Goal: Find specific page/section: Find specific page/section

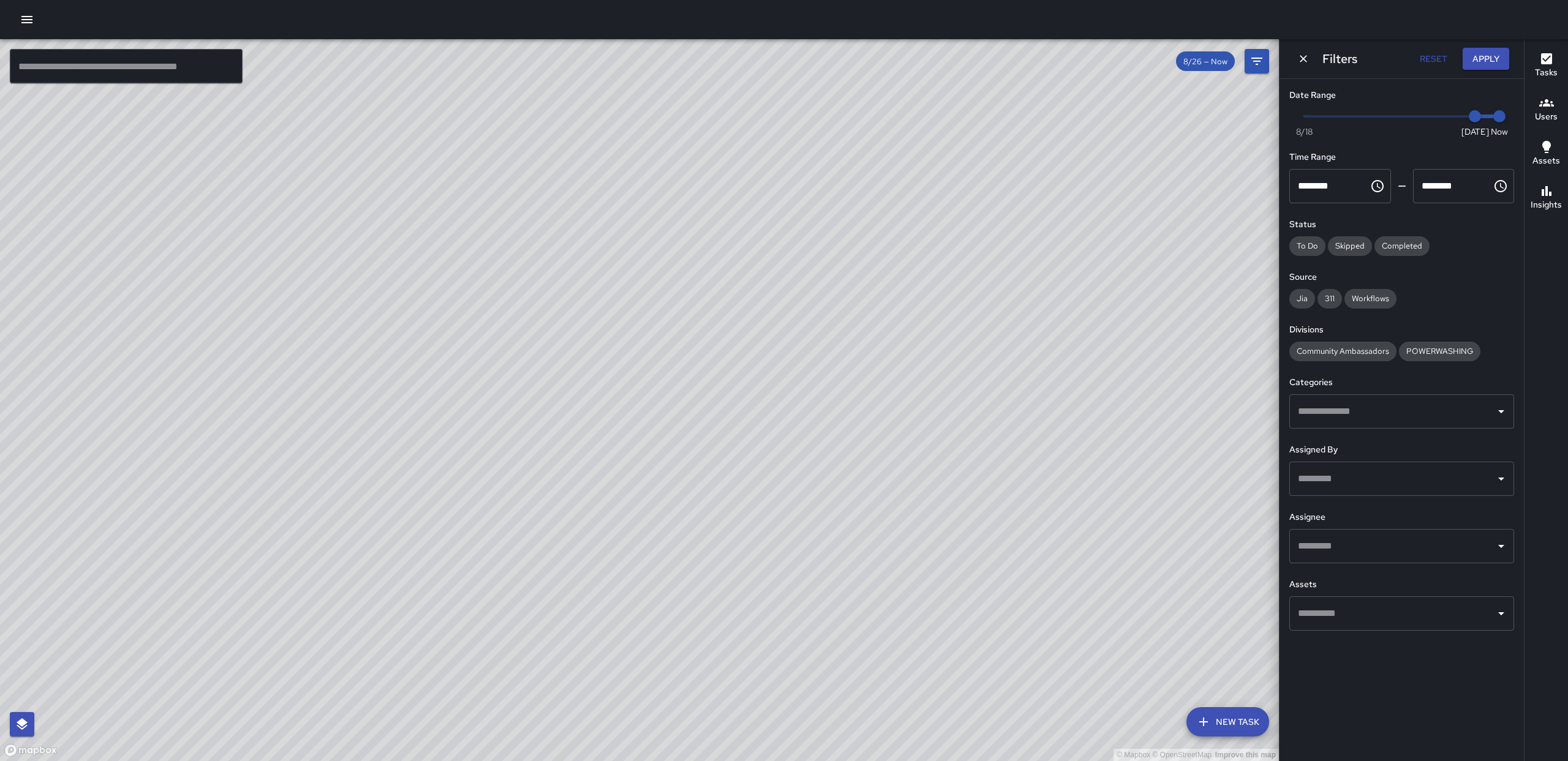
drag, startPoint x: 1144, startPoint y: 331, endPoint x: 995, endPoint y: 368, distance: 153.5
click at [1050, 400] on div "© Mapbox © OpenStreetMap Improve this map" at bounding box center [639, 400] width 1280 height 722
drag, startPoint x: 992, startPoint y: 392, endPoint x: 959, endPoint y: 331, distance: 69.4
click at [959, 331] on div "© Mapbox © OpenStreetMap Improve this map" at bounding box center [639, 400] width 1280 height 722
click at [1389, 541] on input "text" at bounding box center [1393, 546] width 195 height 23
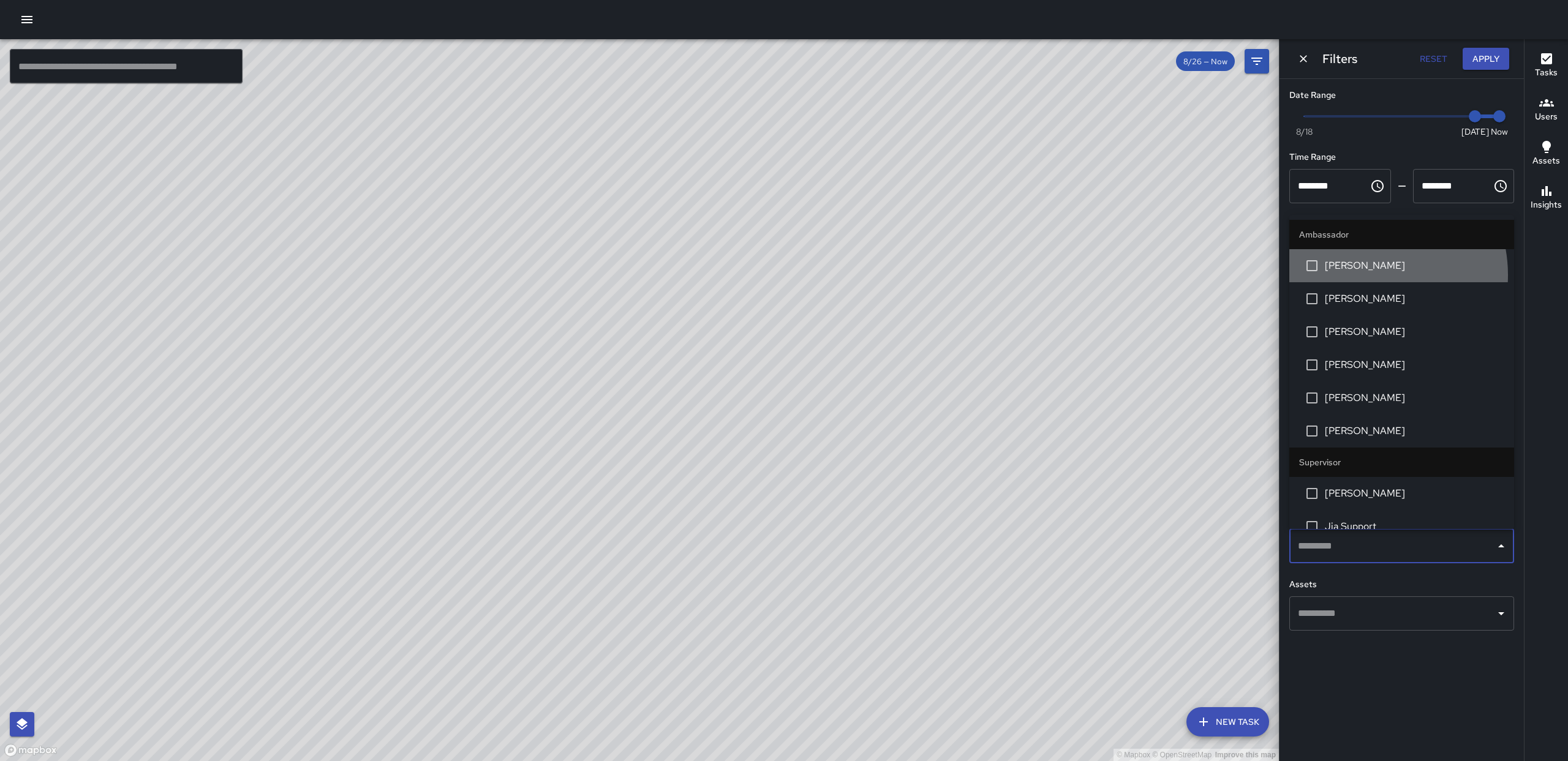
drag, startPoint x: 1363, startPoint y: 276, endPoint x: 1280, endPoint y: 286, distance: 83.6
click at [1363, 279] on li "[PERSON_NAME]" at bounding box center [1401, 266] width 225 height 33
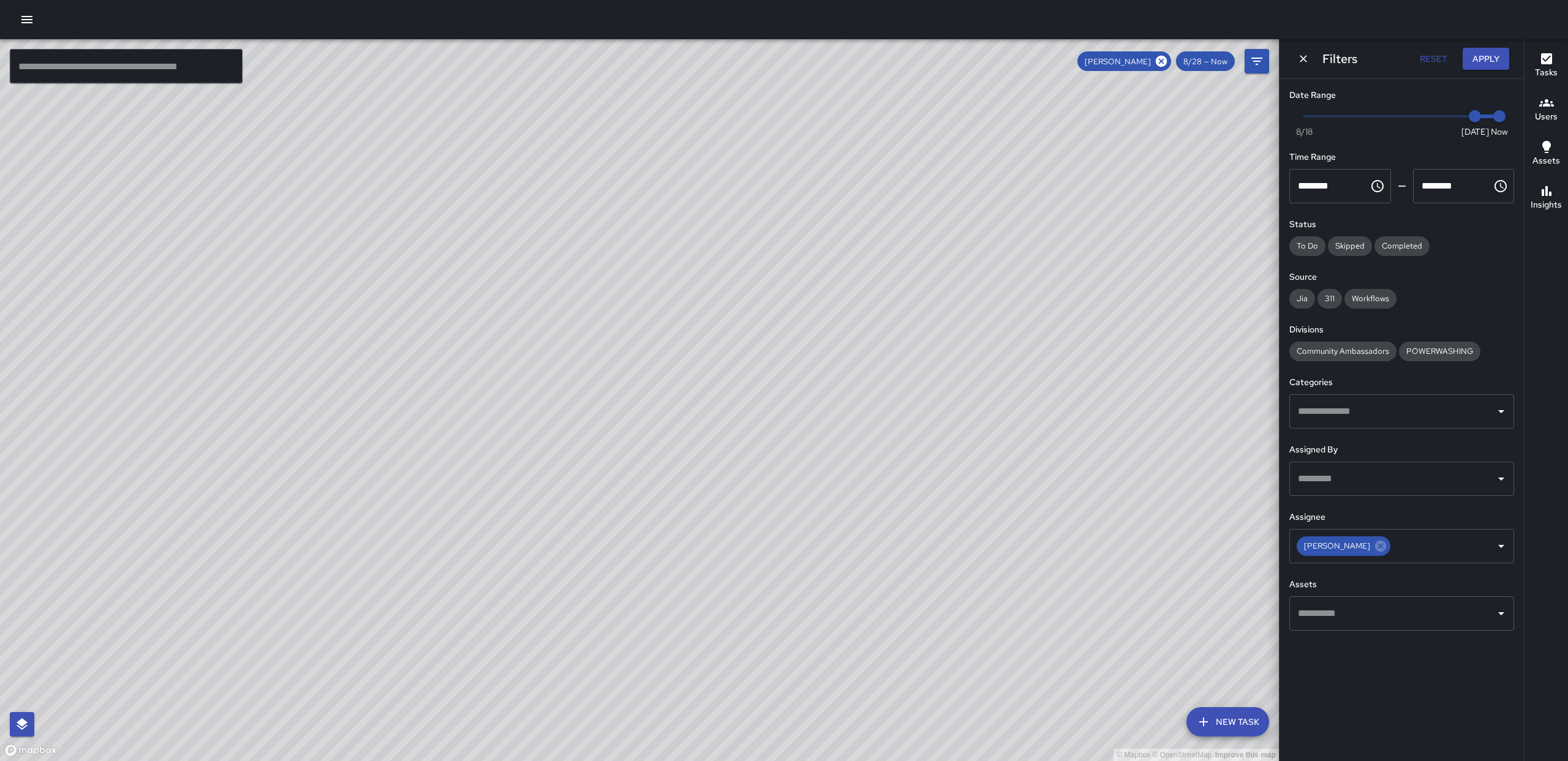
drag, startPoint x: 1011, startPoint y: 298, endPoint x: 1019, endPoint y: 334, distance: 36.9
click at [1007, 347] on div "© Mapbox © OpenStreetMap Improve this map" at bounding box center [639, 400] width 1280 height 722
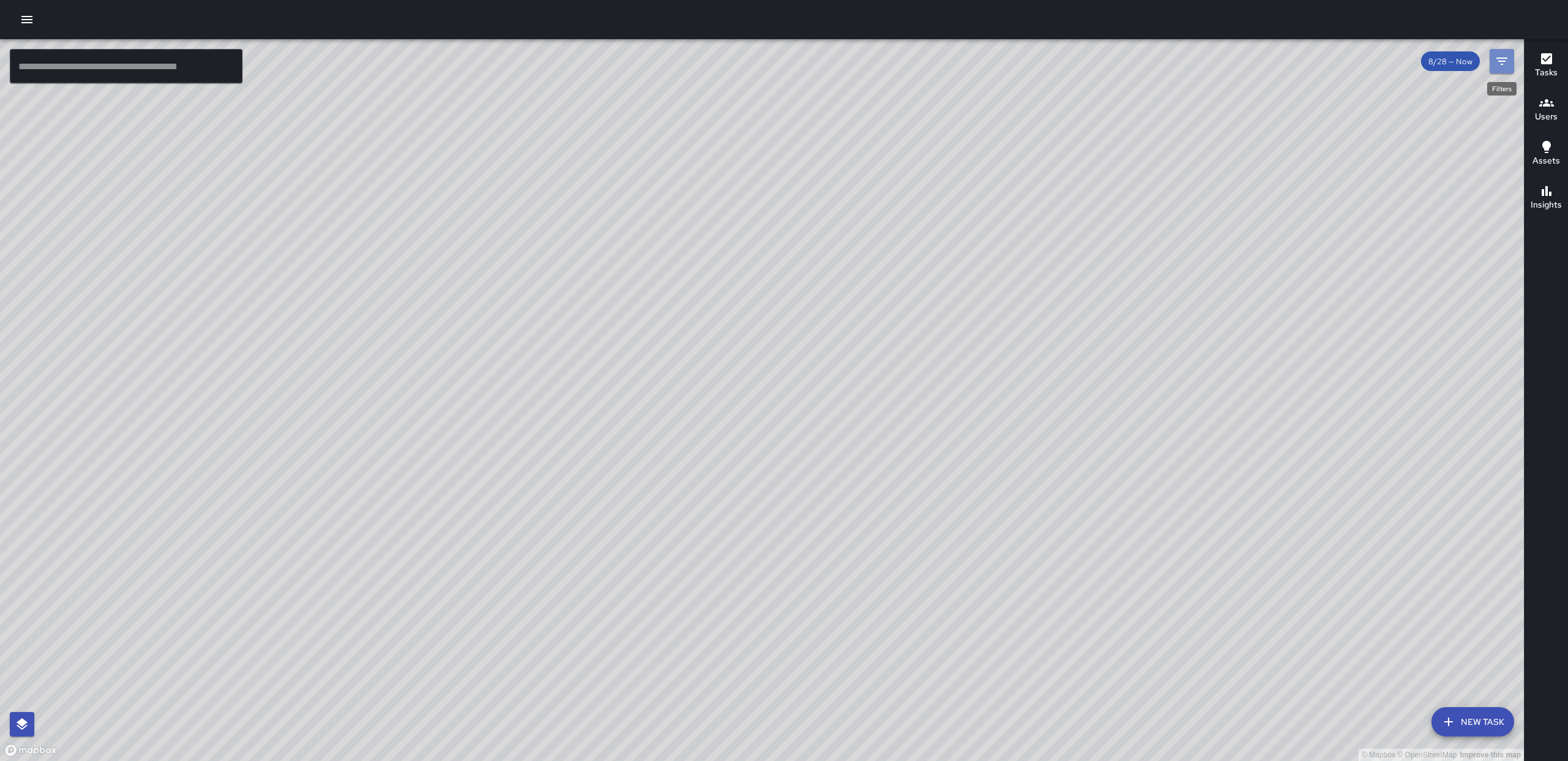
click at [1503, 66] on icon "Filters" at bounding box center [1502, 60] width 15 height 15
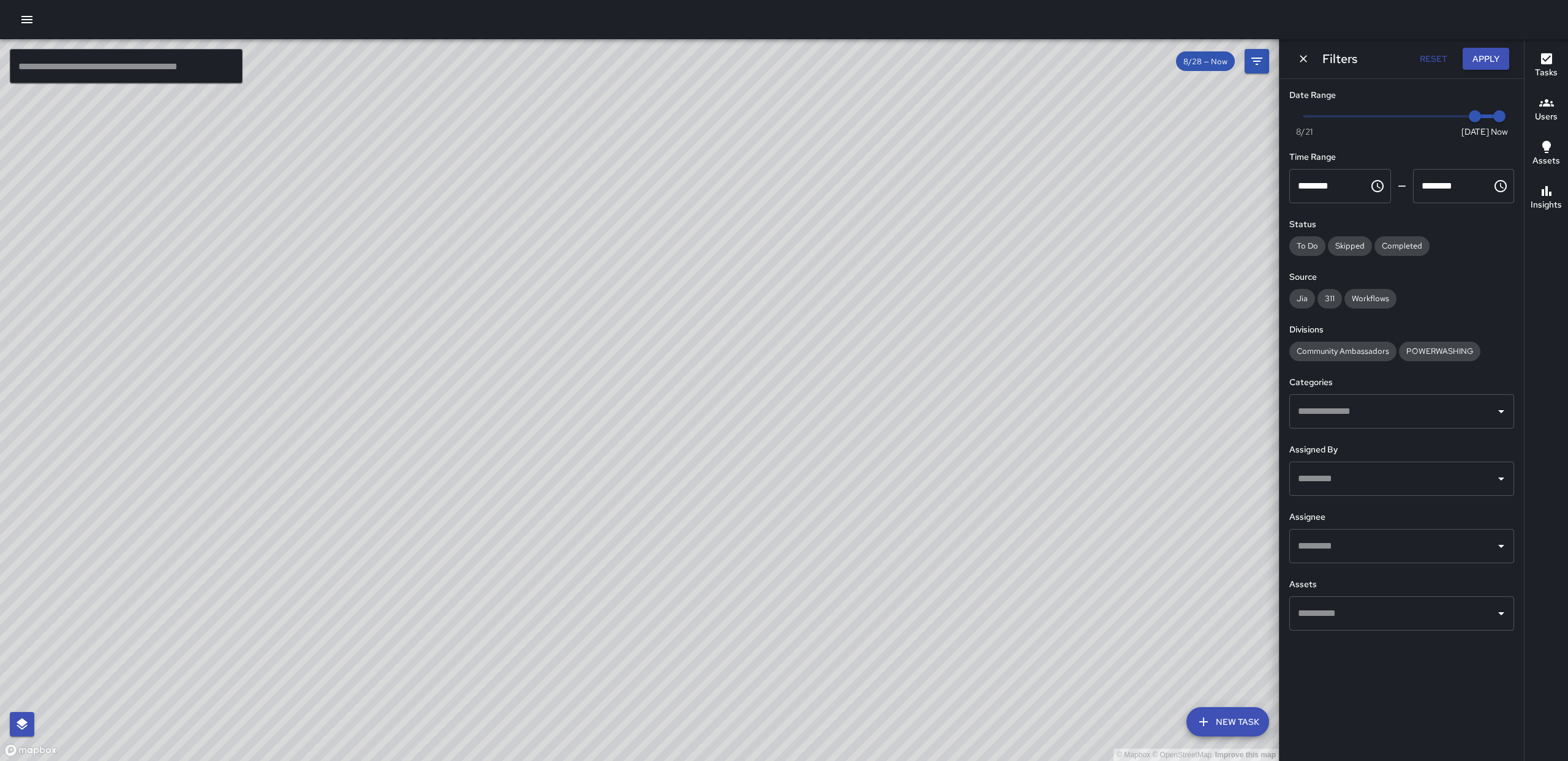
click at [1405, 544] on input "text" at bounding box center [1393, 546] width 195 height 23
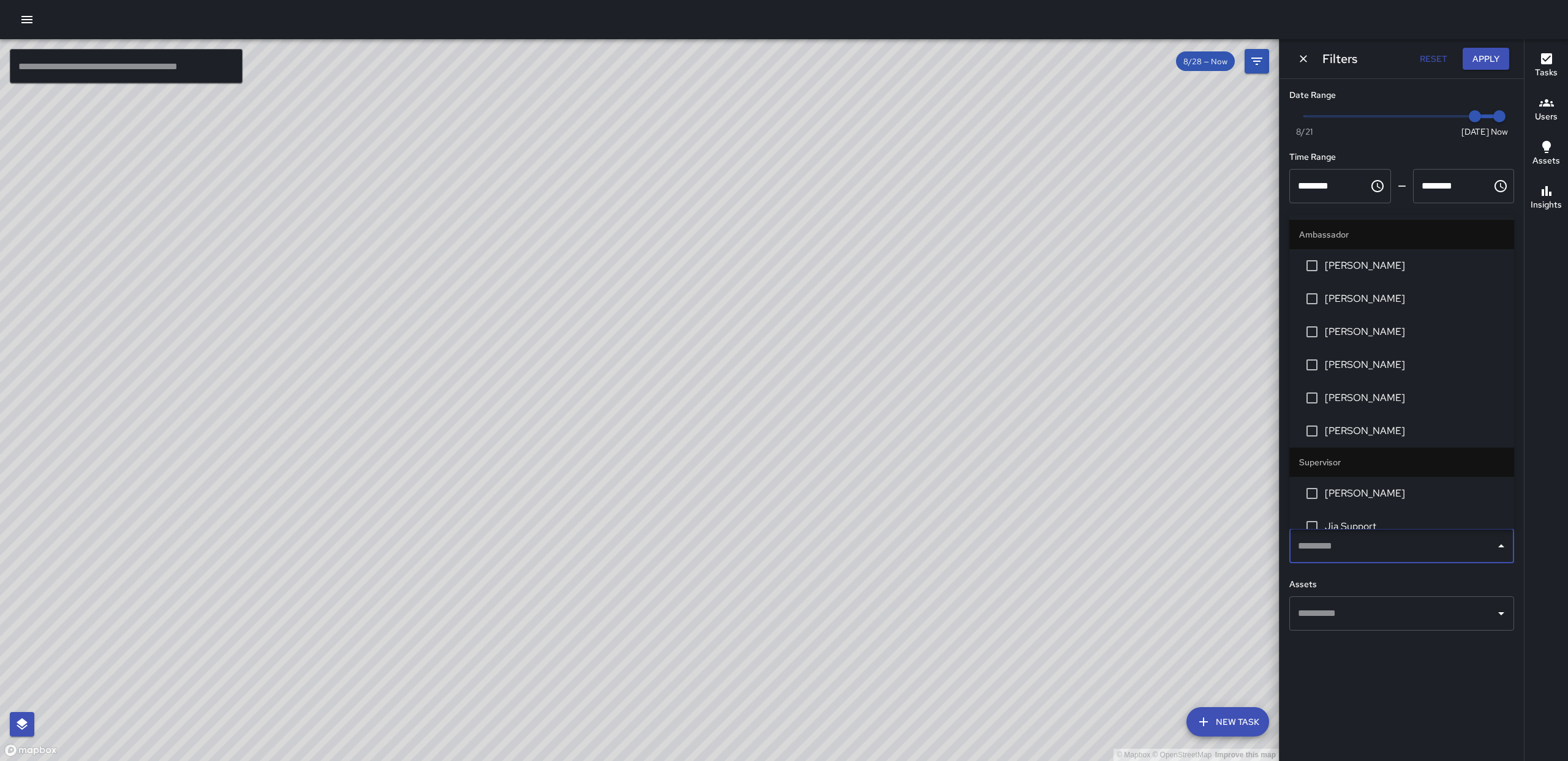
click at [1361, 264] on span "[PERSON_NAME]" at bounding box center [1414, 266] width 179 height 15
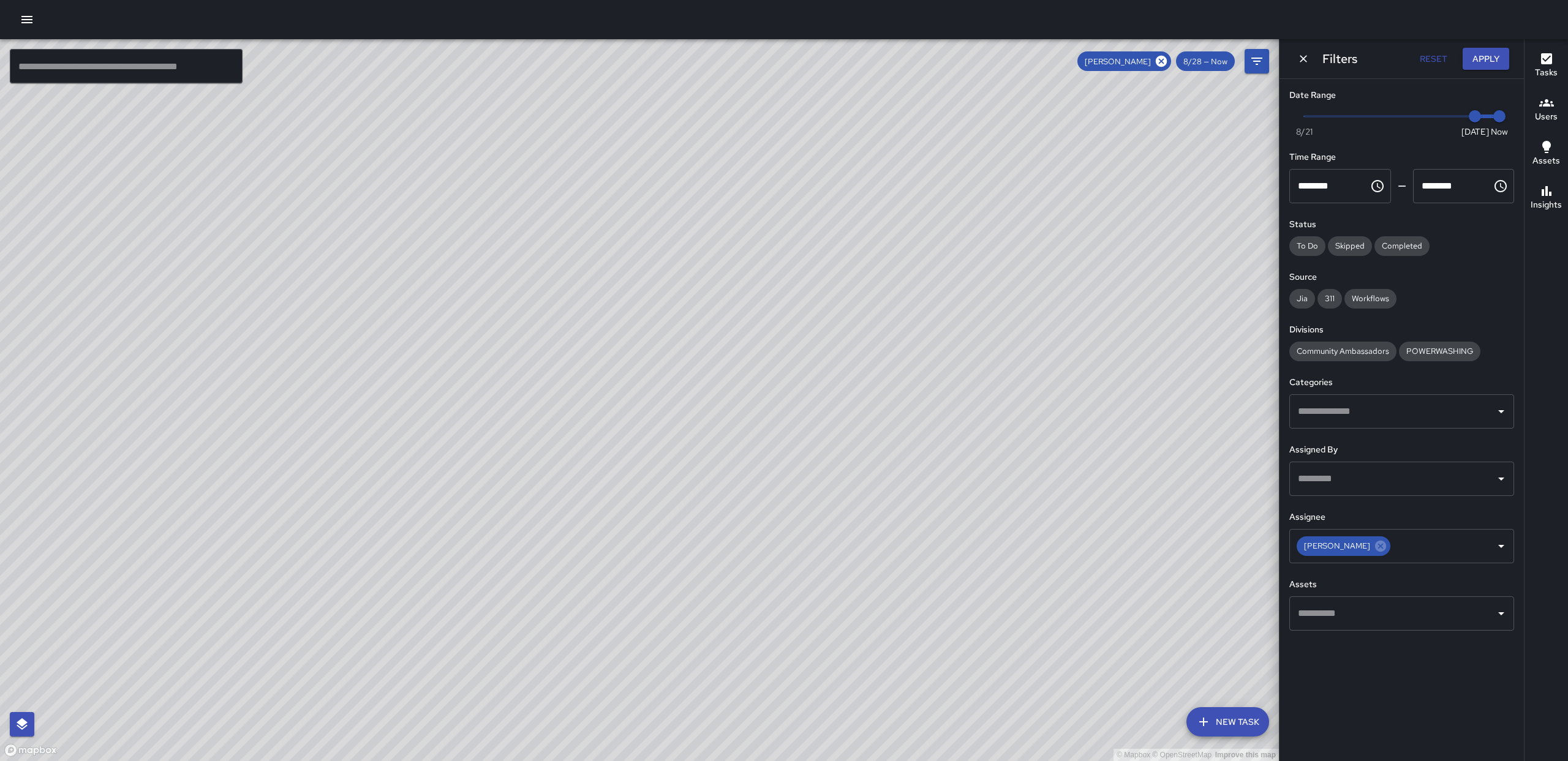
click at [1041, 417] on div "© Mapbox © OpenStreetMap Improve this map" at bounding box center [639, 400] width 1280 height 722
drag, startPoint x: 859, startPoint y: 380, endPoint x: 929, endPoint y: 352, distance: 75.4
click at [855, 416] on div "© Mapbox © OpenStreetMap Improve this map" at bounding box center [639, 400] width 1280 height 722
drag, startPoint x: 912, startPoint y: 422, endPoint x: 901, endPoint y: 473, distance: 52.2
click at [928, 631] on div "© Mapbox © OpenStreetMap Improve this map" at bounding box center [639, 400] width 1280 height 722
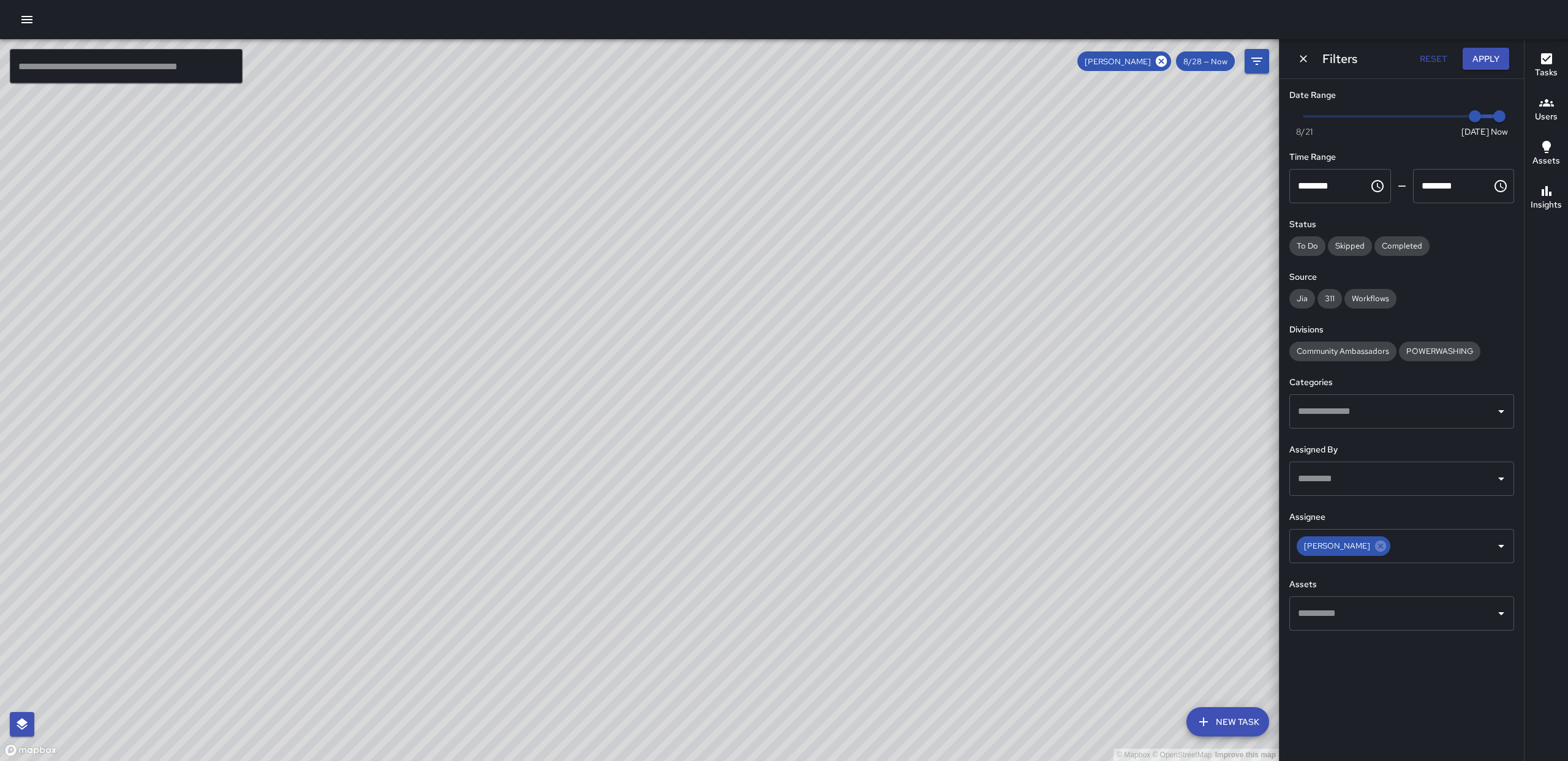
drag, startPoint x: 855, startPoint y: 320, endPoint x: 805, endPoint y: 308, distance: 51.4
click at [852, 359] on div "© Mapbox © OpenStreetMap Improve this map" at bounding box center [639, 400] width 1280 height 722
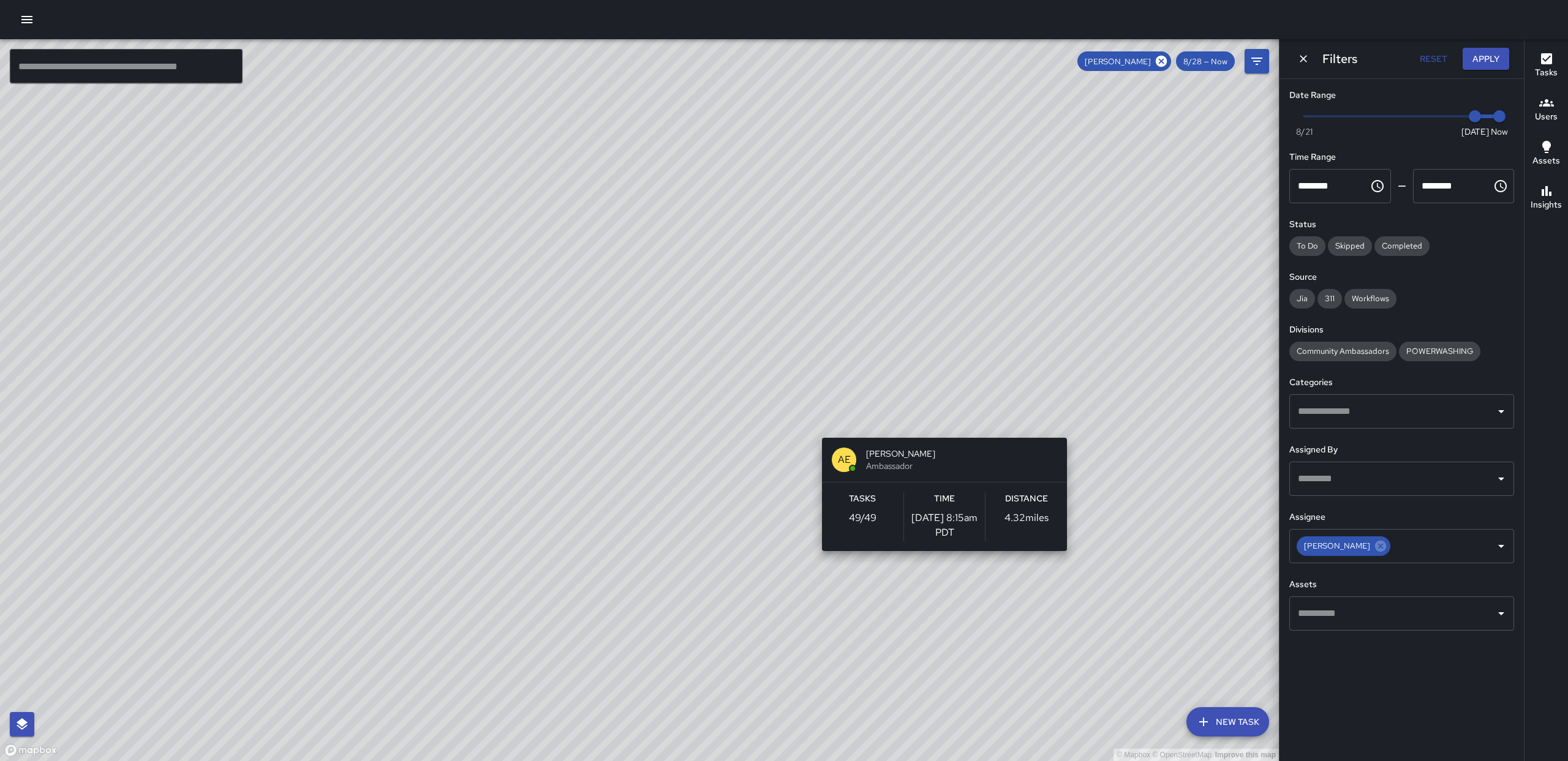
drag, startPoint x: 933, startPoint y: 277, endPoint x: 938, endPoint y: 449, distance: 172.1
click at [938, 449] on div "© Mapbox © OpenStreetMap Improve this map AE AMBER EVANS Ambassador Tasks 49 / …" at bounding box center [639, 400] width 1280 height 722
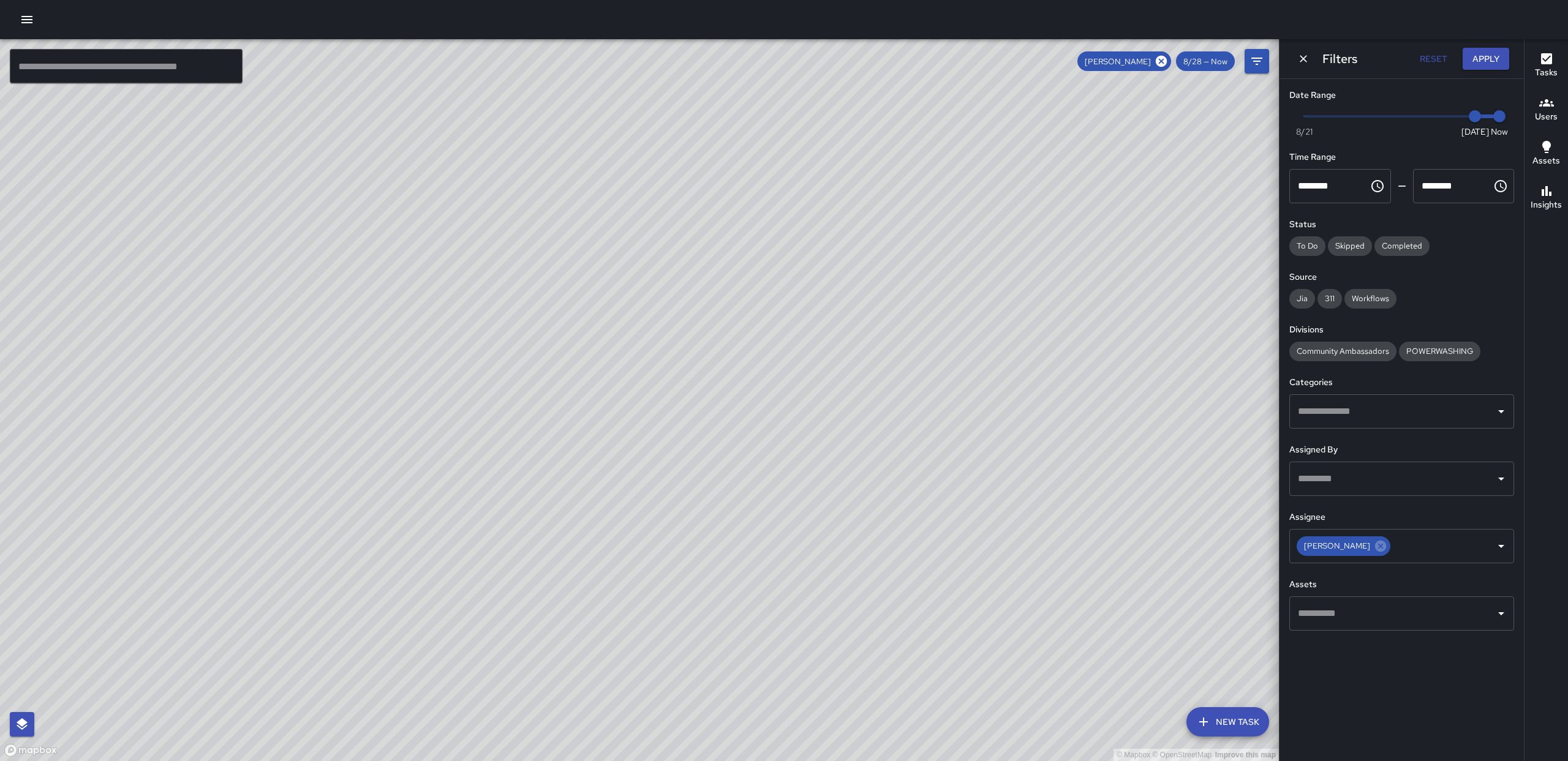
drag, startPoint x: 872, startPoint y: 380, endPoint x: 860, endPoint y: 209, distance: 171.4
click at [860, 209] on div "© Mapbox © OpenStreetMap Improve this map" at bounding box center [639, 400] width 1280 height 722
drag, startPoint x: 872, startPoint y: 409, endPoint x: 918, endPoint y: 350, distance: 74.8
click at [880, 208] on div "© Mapbox © OpenStreetMap Improve this map" at bounding box center [639, 400] width 1280 height 722
drag, startPoint x: 713, startPoint y: 369, endPoint x: 706, endPoint y: 403, distance: 34.7
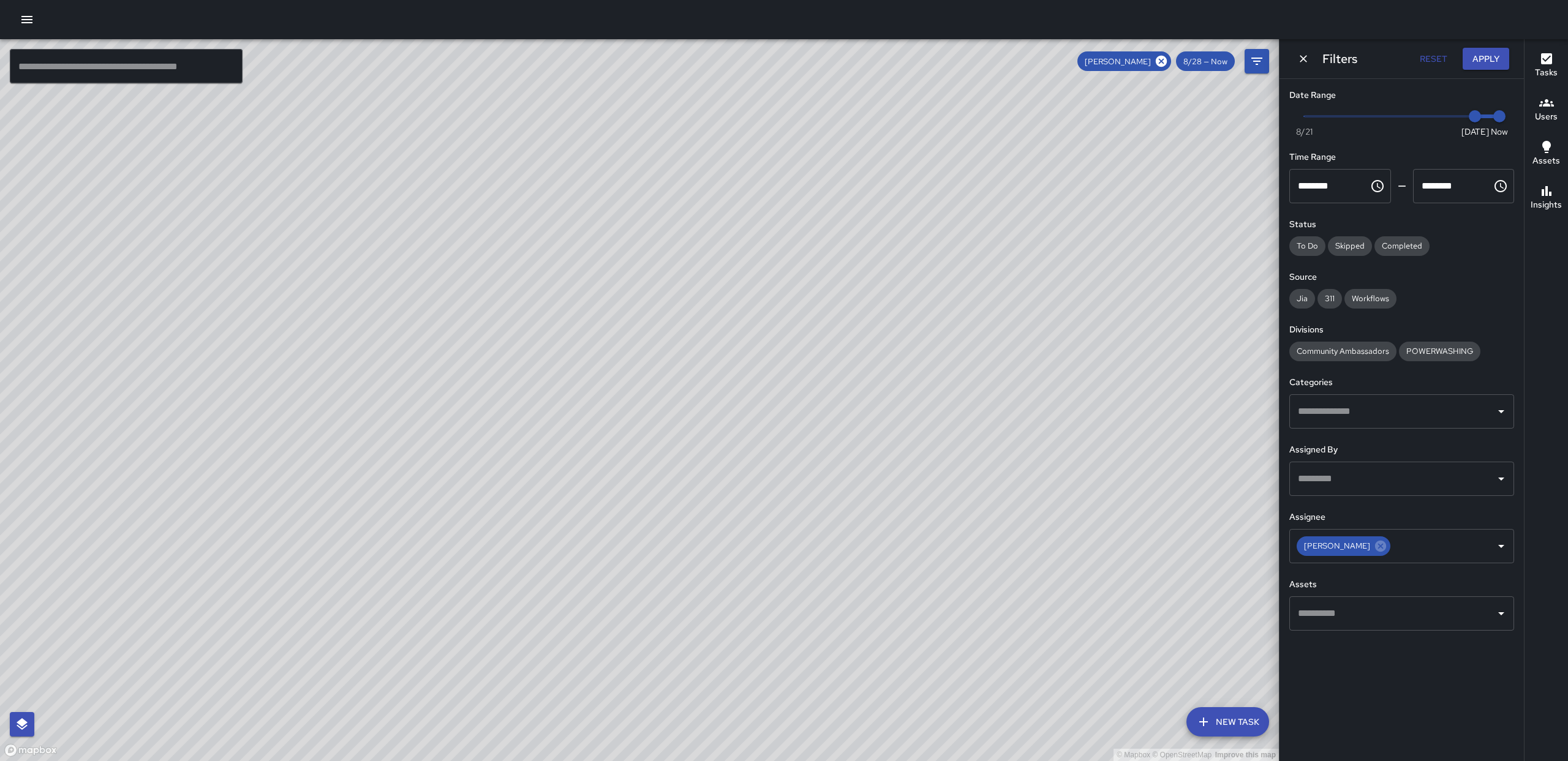
click at [710, 515] on div "© Mapbox © OpenStreetMap Improve this map" at bounding box center [639, 400] width 1280 height 722
drag, startPoint x: 881, startPoint y: 248, endPoint x: 816, endPoint y: 376, distance: 143.6
click at [816, 376] on div "© Mapbox © OpenStreetMap Improve this map" at bounding box center [639, 400] width 1280 height 722
click at [558, 385] on div "AE AMBER EVANS 1330 Polk Street Completed on 8/28/2025, 10:50am PDT Spot Sweep" at bounding box center [561, 494] width 255 height 221
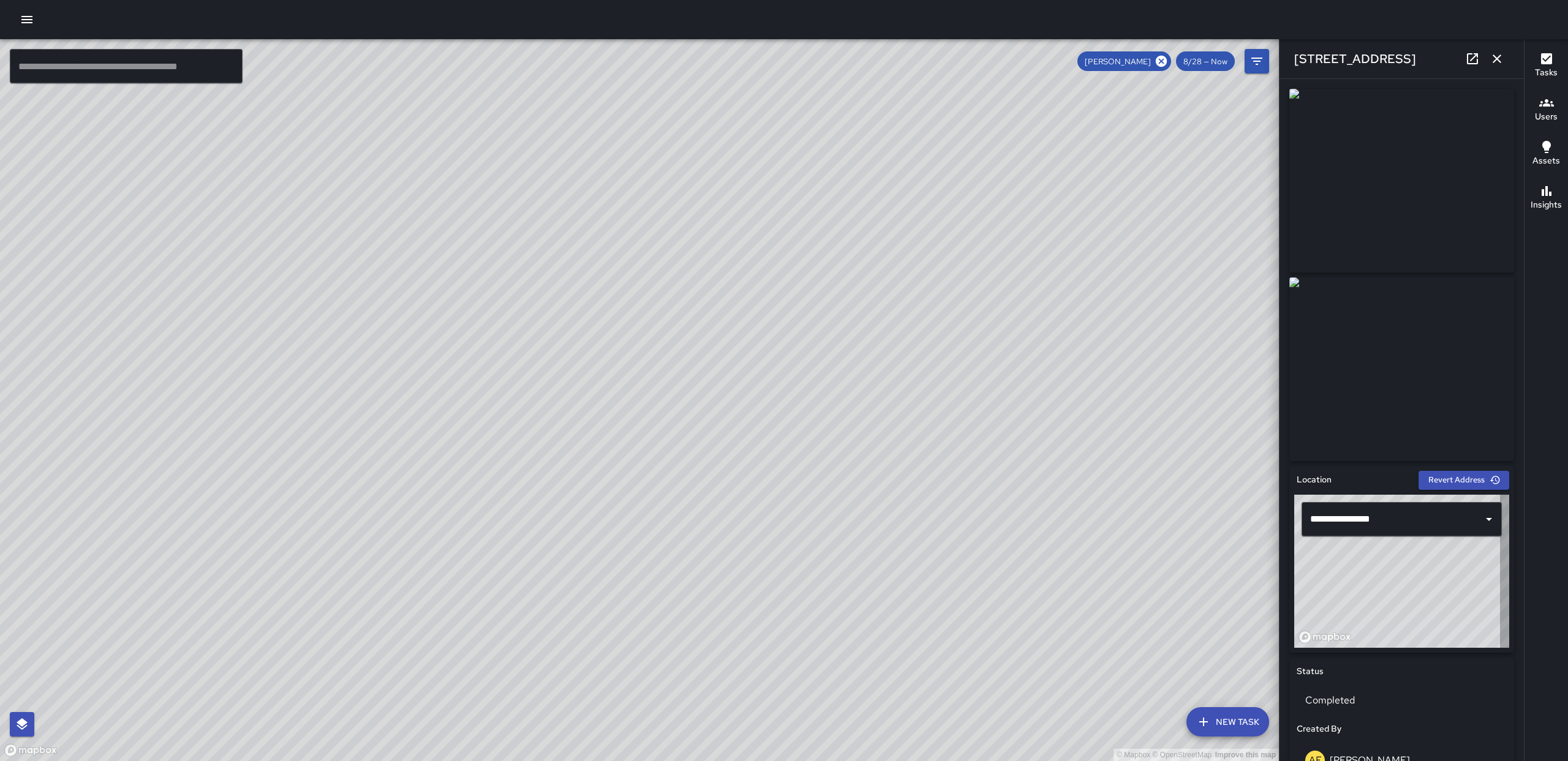
type input "**********"
click at [1503, 59] on icon "button" at bounding box center [1497, 58] width 15 height 15
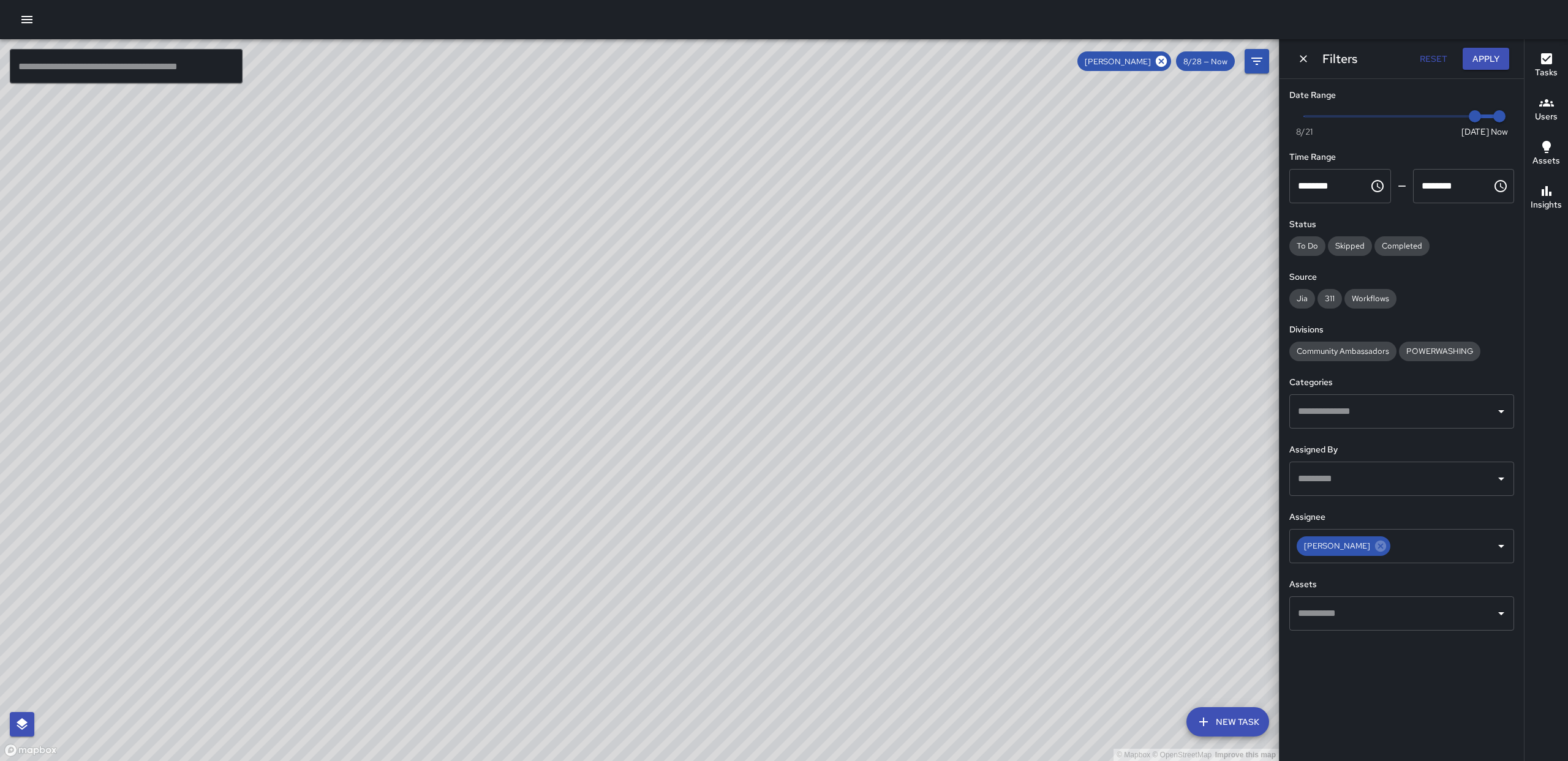
drag, startPoint x: 996, startPoint y: 264, endPoint x: 996, endPoint y: 275, distance: 11.0
click at [1001, 417] on div "© Mapbox © OpenStreetMap Improve this map" at bounding box center [639, 400] width 1280 height 722
drag, startPoint x: 687, startPoint y: 488, endPoint x: 612, endPoint y: 187, distance: 310.2
click at [616, 199] on div "© Mapbox © OpenStreetMap Improve this map" at bounding box center [639, 400] width 1280 height 722
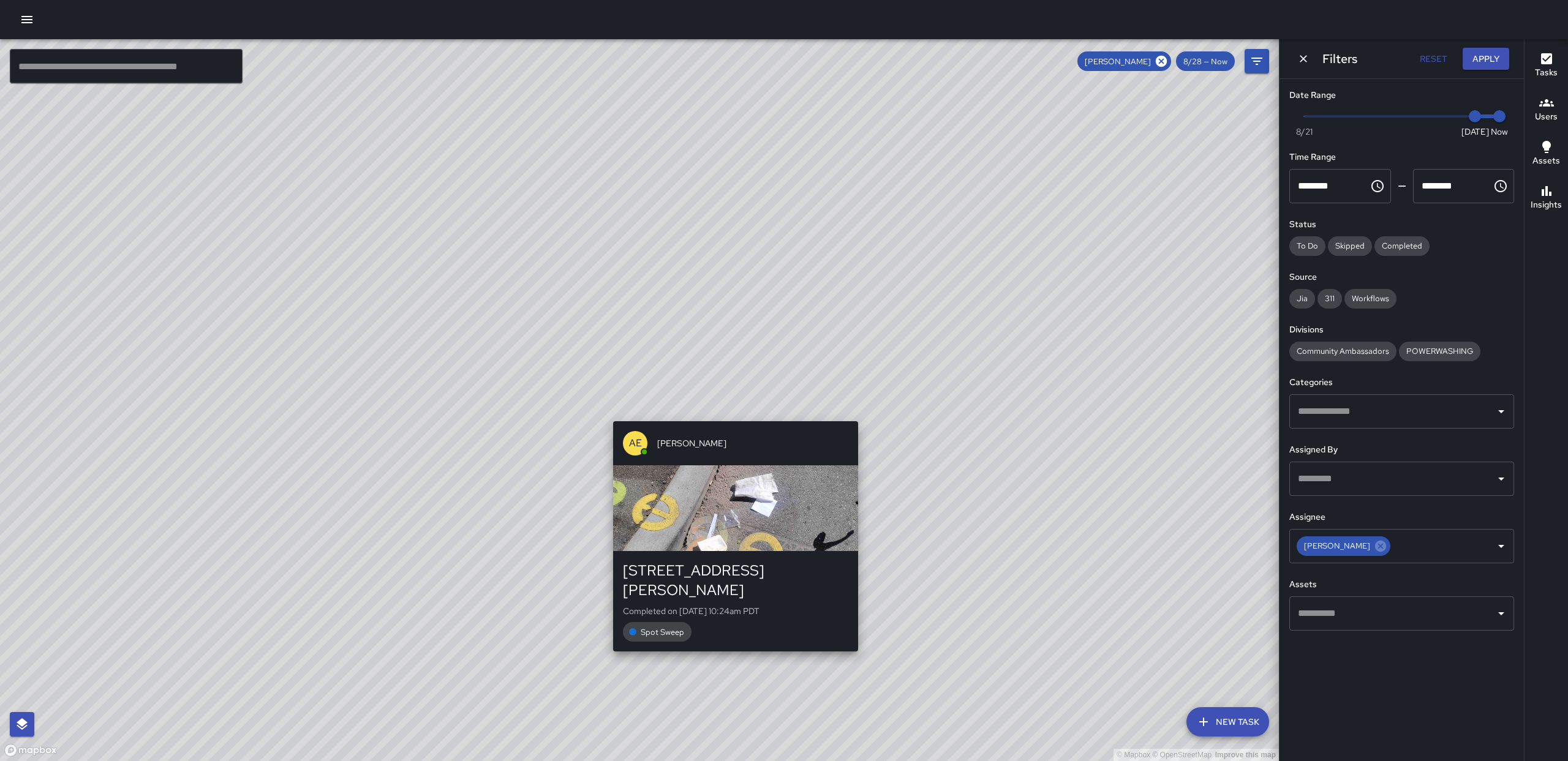
drag, startPoint x: 802, startPoint y: 530, endPoint x: 726, endPoint y: 405, distance: 146.3
click at [726, 405] on div "© Mapbox © OpenStreetMap Improve this map AE AMBER EVANS 1345 Bush Street Compl…" at bounding box center [639, 400] width 1280 height 722
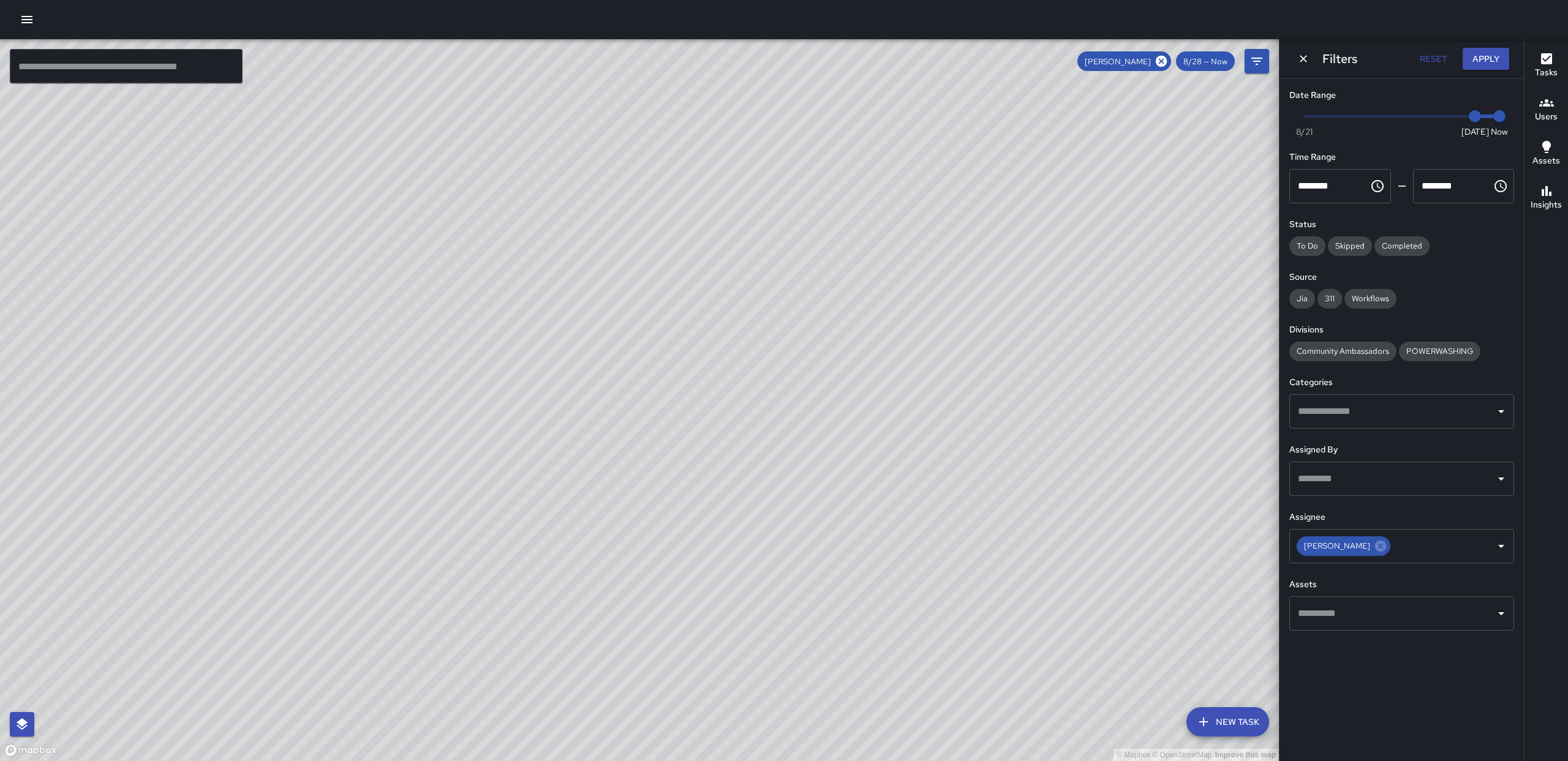
drag, startPoint x: 743, startPoint y: 464, endPoint x: 712, endPoint y: 313, distance: 154.1
drag, startPoint x: 718, startPoint y: 422, endPoint x: 732, endPoint y: 302, distance: 120.8
click at [732, 302] on div "© Mapbox © OpenStreetMap Improve this map" at bounding box center [639, 400] width 1280 height 722
drag, startPoint x: 787, startPoint y: 499, endPoint x: 785, endPoint y: 390, distance: 109.0
click at [785, 390] on div "© Mapbox © OpenStreetMap Improve this map" at bounding box center [639, 400] width 1280 height 722
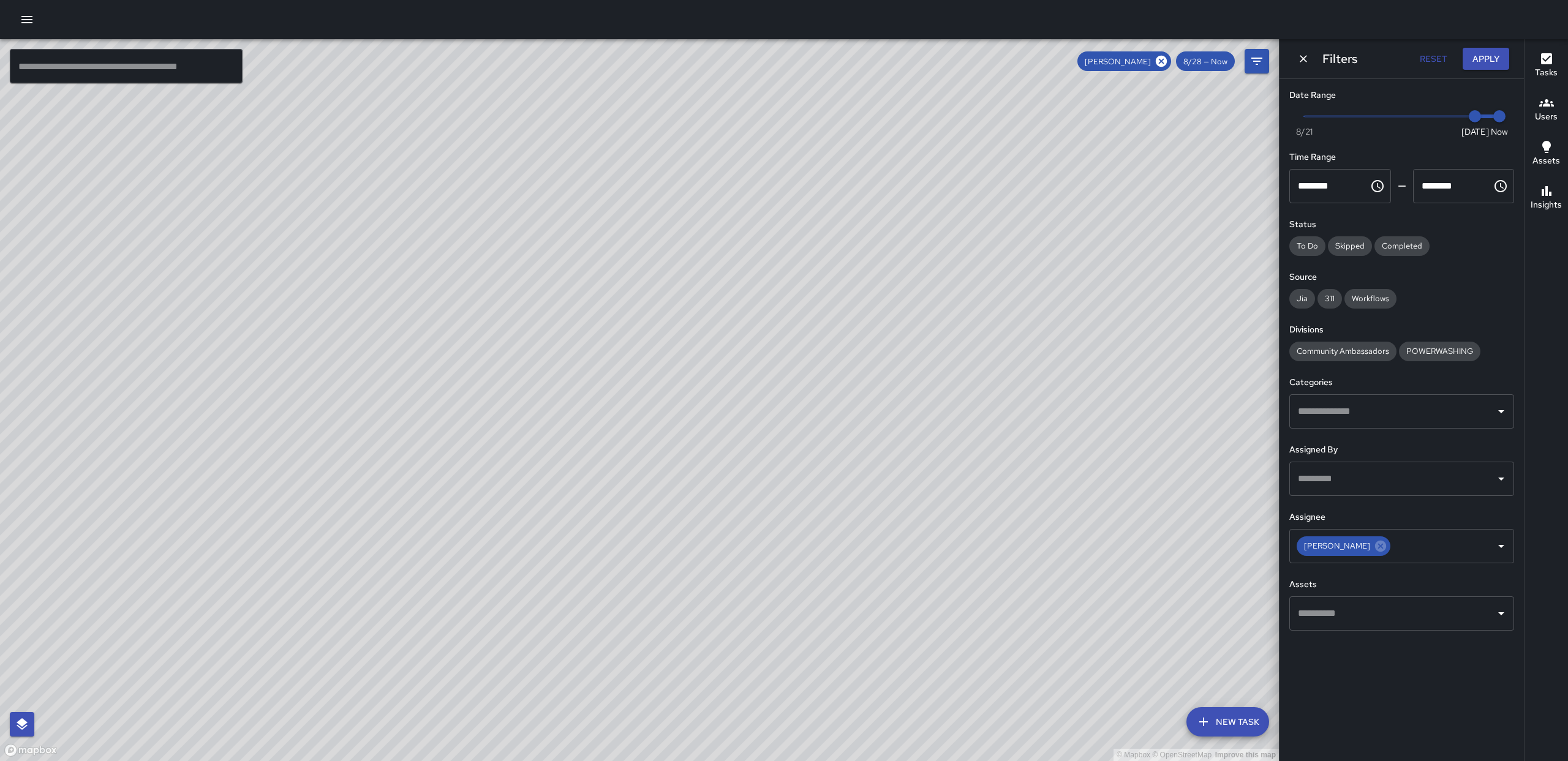
drag, startPoint x: 706, startPoint y: 378, endPoint x: 674, endPoint y: 388, distance: 33.5
drag, startPoint x: 516, startPoint y: 411, endPoint x: 495, endPoint y: 235, distance: 177.2
click at [495, 235] on div "© Mapbox © OpenStreetMap Improve this map" at bounding box center [639, 400] width 1280 height 722
drag, startPoint x: 441, startPoint y: 343, endPoint x: 530, endPoint y: 352, distance: 89.5
click at [530, 352] on div "© Mapbox © OpenStreetMap Improve this map" at bounding box center [639, 400] width 1280 height 722
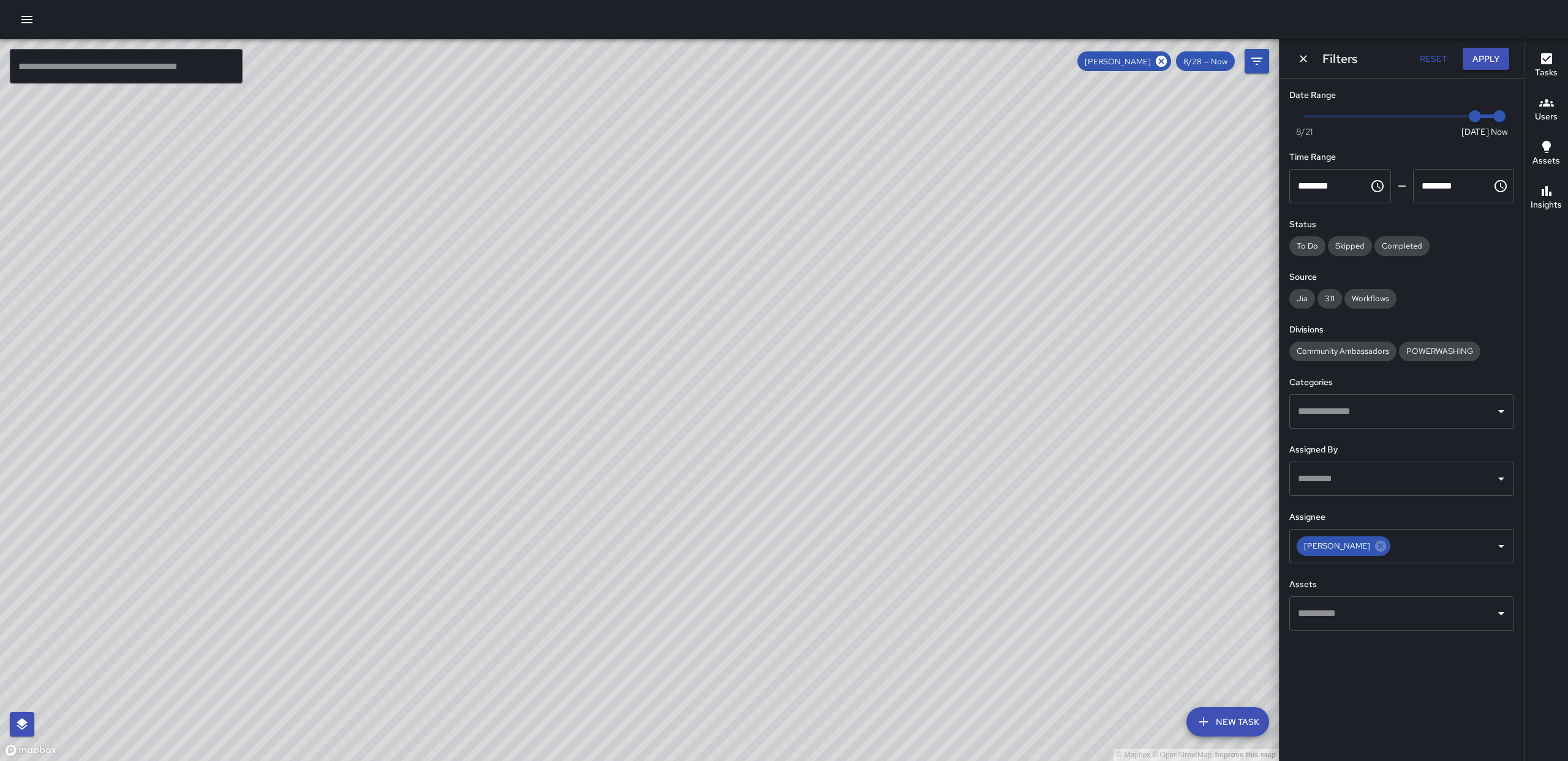
drag, startPoint x: 583, startPoint y: 352, endPoint x: 533, endPoint y: 361, distance: 50.8
click at [531, 362] on div "© Mapbox © OpenStreetMap Improve this map" at bounding box center [639, 400] width 1280 height 722
drag, startPoint x: 756, startPoint y: 343, endPoint x: 745, endPoint y: 344, distance: 11.0
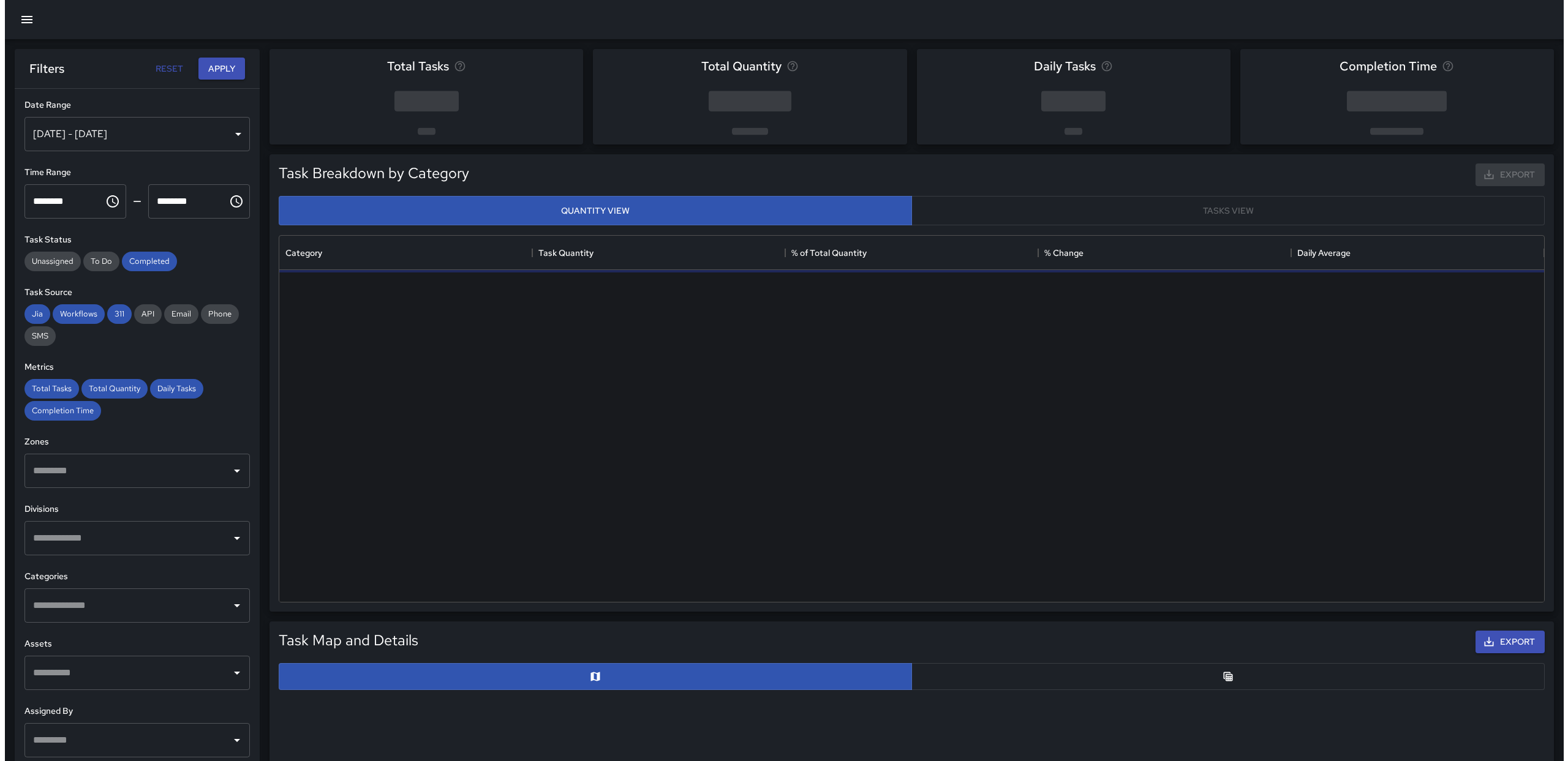
scroll to position [357, 1256]
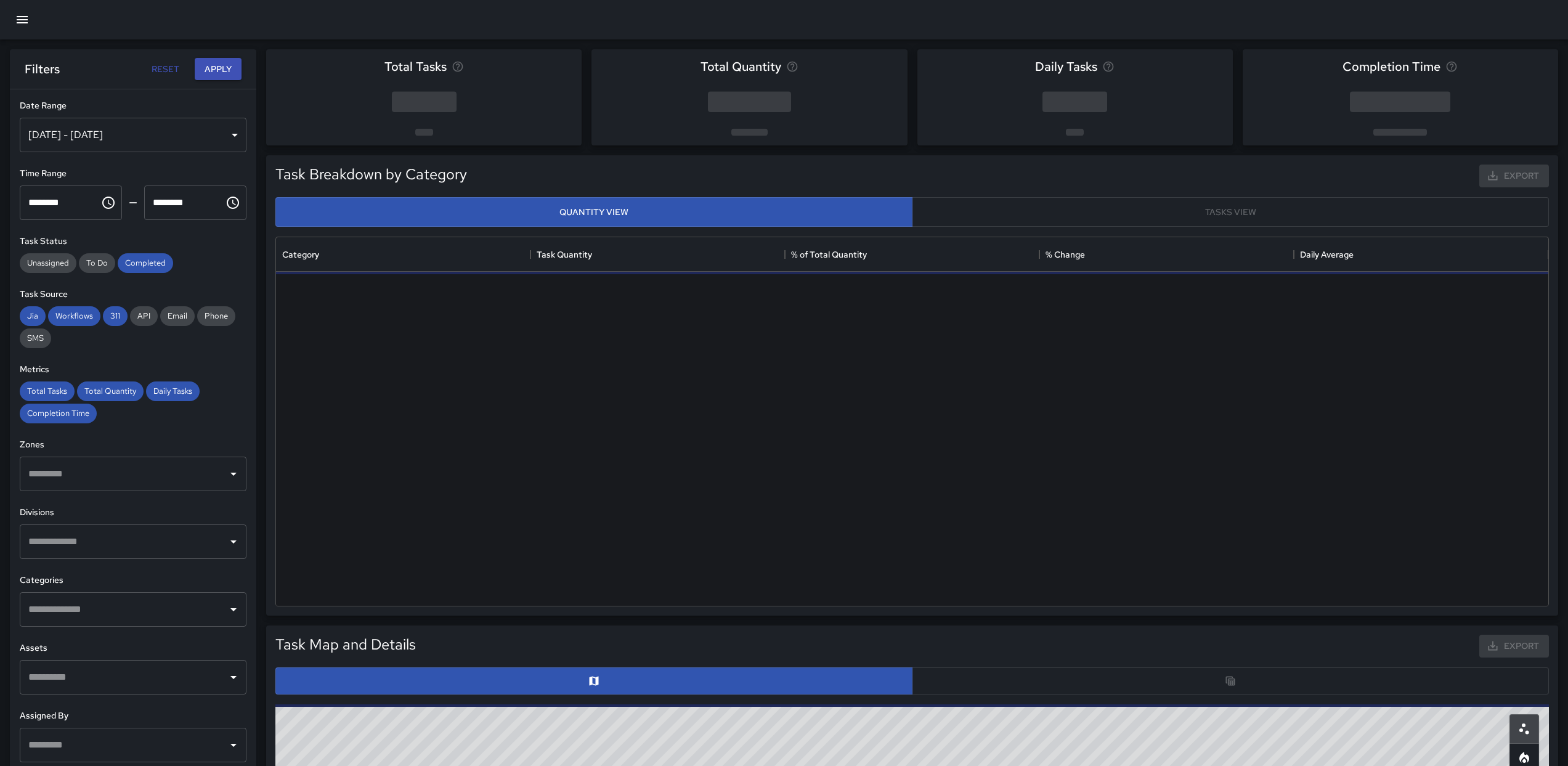
drag, startPoint x: 522, startPoint y: 357, endPoint x: 382, endPoint y: 190, distance: 217.9
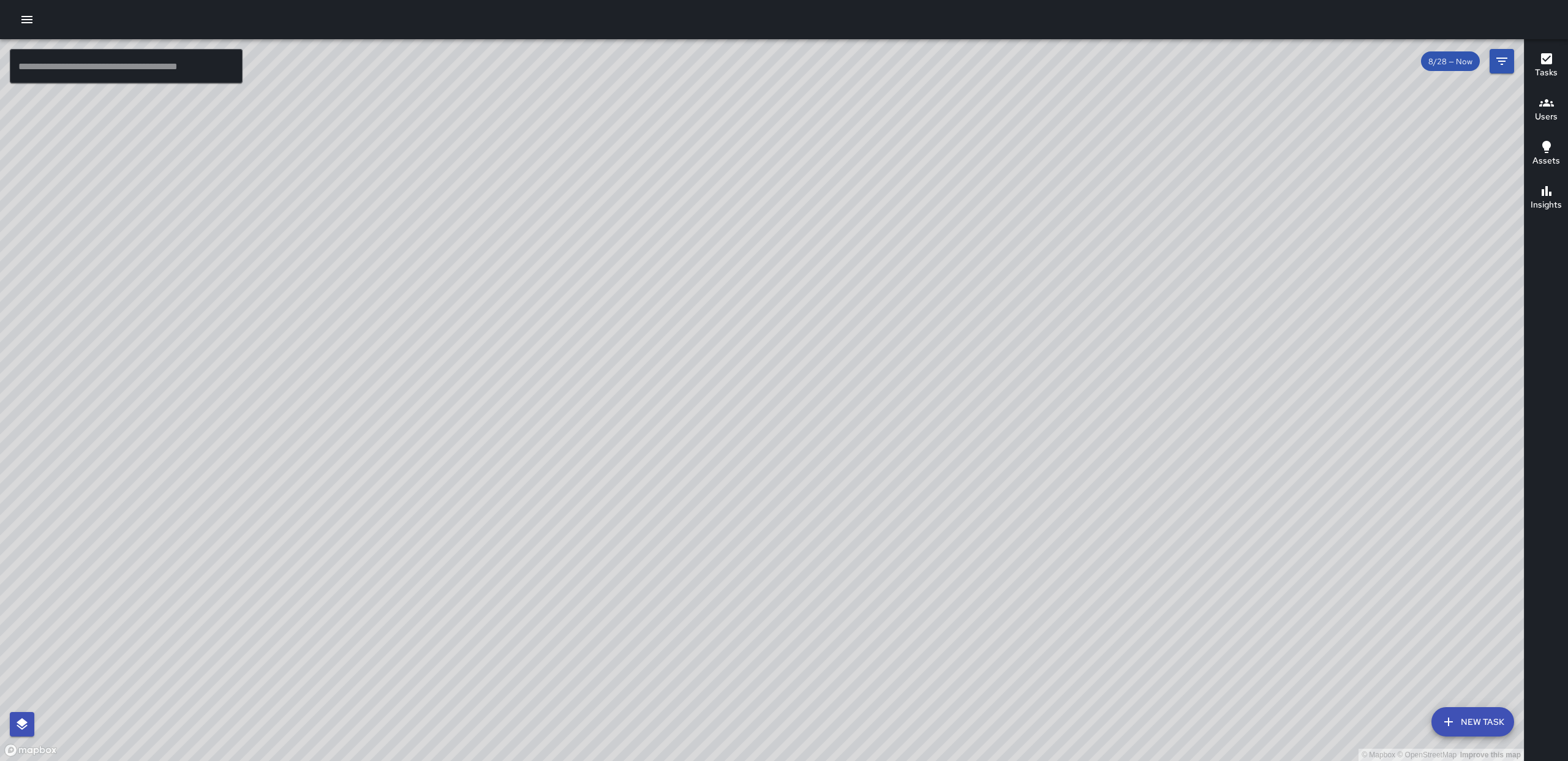
drag, startPoint x: 946, startPoint y: 393, endPoint x: 941, endPoint y: 378, distance: 15.8
click at [941, 378] on div "© Mapbox © OpenStreetMap Improve this map" at bounding box center [762, 400] width 1524 height 722
drag, startPoint x: 753, startPoint y: 416, endPoint x: 741, endPoint y: 353, distance: 64.1
click at [741, 353] on div "© Mapbox © OpenStreetMap Improve this map" at bounding box center [762, 400] width 1524 height 722
drag, startPoint x: 825, startPoint y: 414, endPoint x: 629, endPoint y: 333, distance: 212.1
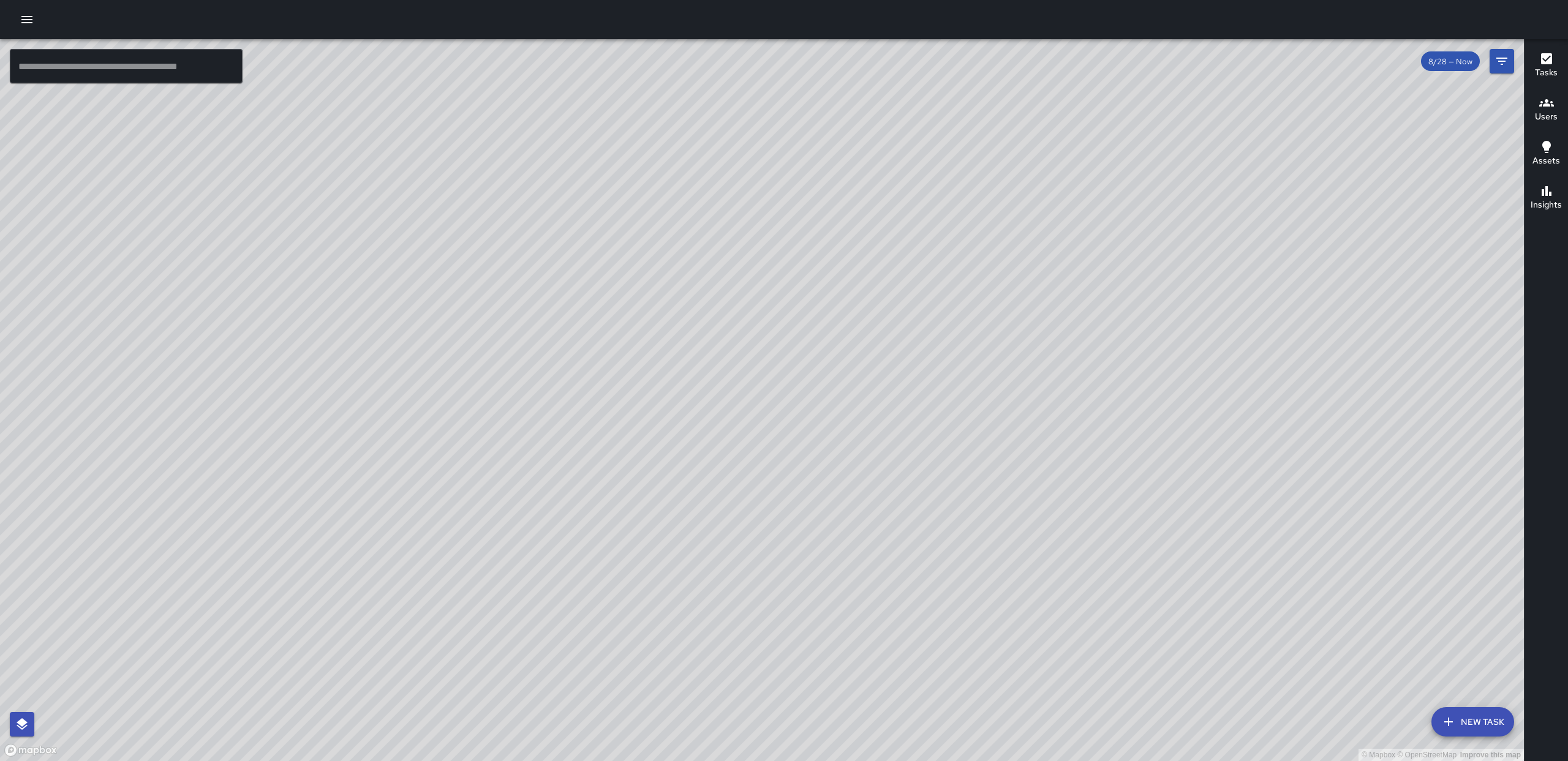
click at [631, 333] on div "© Mapbox © OpenStreetMap Improve this map" at bounding box center [762, 400] width 1524 height 722
drag, startPoint x: 698, startPoint y: 455, endPoint x: 671, endPoint y: 333, distance: 125.0
click at [671, 333] on div "© Mapbox © OpenStreetMap Improve this map" at bounding box center [762, 400] width 1524 height 722
drag, startPoint x: 844, startPoint y: 203, endPoint x: 946, endPoint y: 214, distance: 102.6
click at [1050, 507] on div "© Mapbox © OpenStreetMap Improve this map" at bounding box center [762, 400] width 1524 height 722
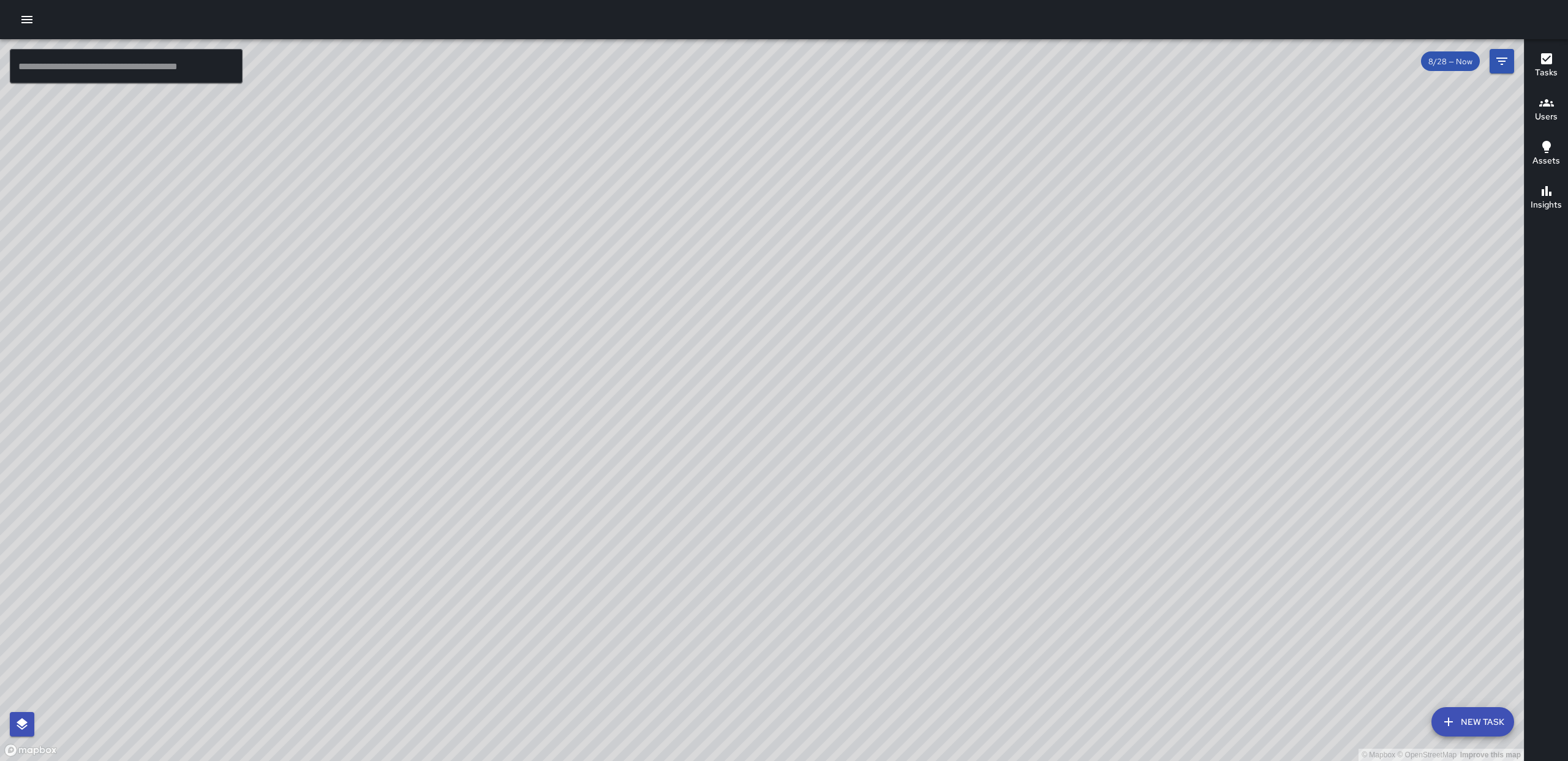
drag, startPoint x: 824, startPoint y: 206, endPoint x: 715, endPoint y: 157, distance: 119.5
click at [752, 270] on div "© Mapbox © OpenStreetMap Improve this map" at bounding box center [762, 400] width 1524 height 722
drag, startPoint x: 1158, startPoint y: 655, endPoint x: 1183, endPoint y: 608, distance: 53.2
click at [1156, 379] on div "© Mapbox © OpenStreetMap Improve this map" at bounding box center [762, 400] width 1524 height 722
drag, startPoint x: 1156, startPoint y: 665, endPoint x: 1145, endPoint y: 758, distance: 93.6
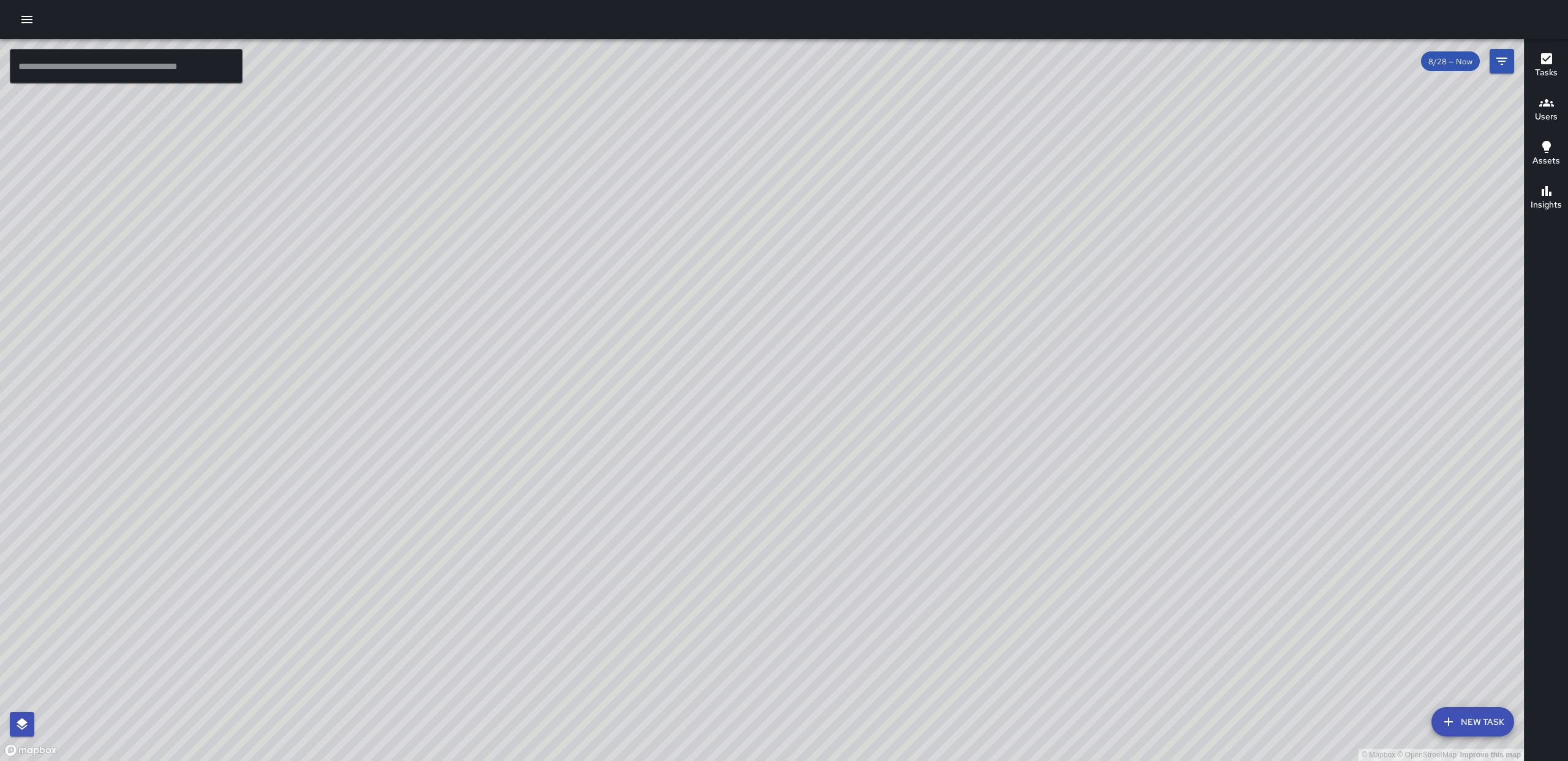
click at [1157, 632] on div "© Mapbox © OpenStreetMap Improve this map" at bounding box center [762, 400] width 1524 height 722
drag, startPoint x: 1062, startPoint y: 228, endPoint x: 1066, endPoint y: 417, distance: 189.0
click at [1075, 466] on div "© Mapbox © OpenStreetMap Improve this map" at bounding box center [762, 400] width 1524 height 722
drag, startPoint x: 1027, startPoint y: 235, endPoint x: 1045, endPoint y: 341, distance: 107.5
click at [1053, 385] on div "© Mapbox © OpenStreetMap Improve this map" at bounding box center [762, 400] width 1524 height 722
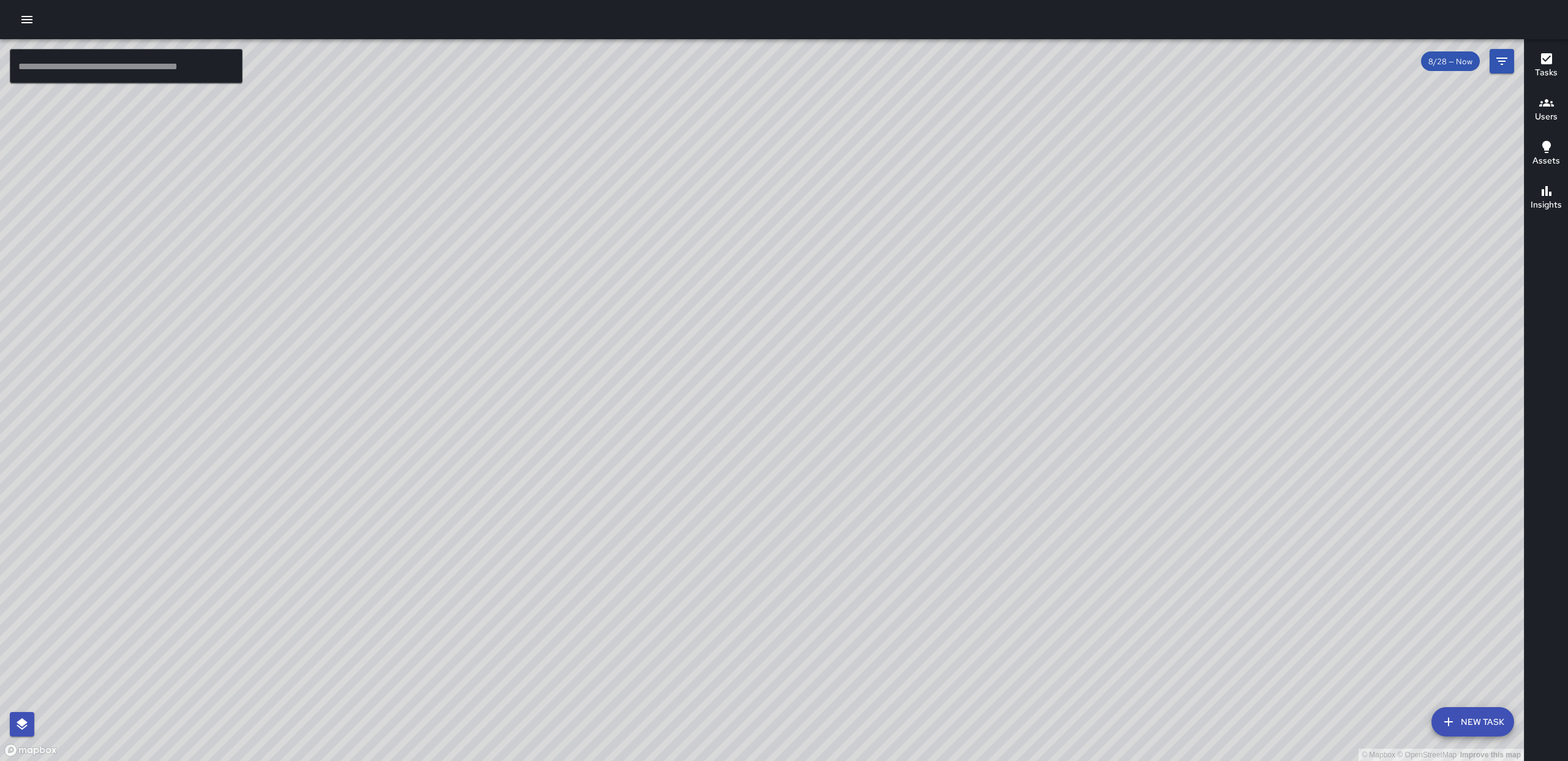
drag, startPoint x: 1039, startPoint y: 486, endPoint x: 915, endPoint y: 475, distance: 124.5
click at [1010, 335] on div "© Mapbox © OpenStreetMap Improve this map" at bounding box center [762, 400] width 1524 height 722
